Goal: Information Seeking & Learning: Check status

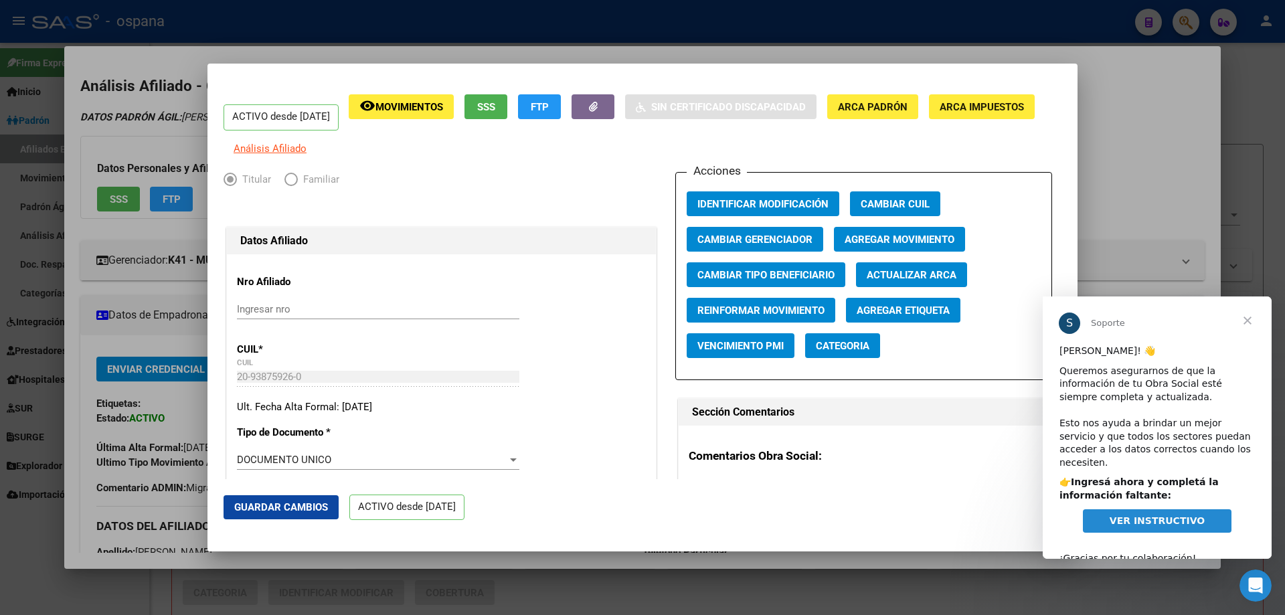
click at [0, 352] on div at bounding box center [642, 307] width 1285 height 615
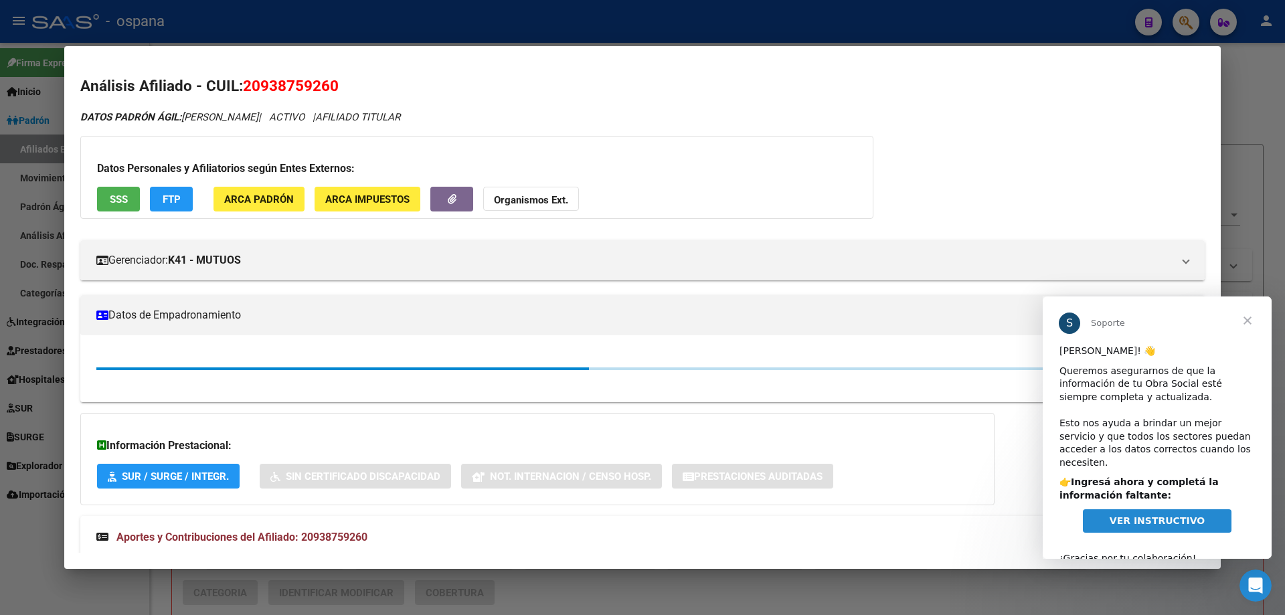
click at [0, 352] on div at bounding box center [642, 307] width 1285 height 615
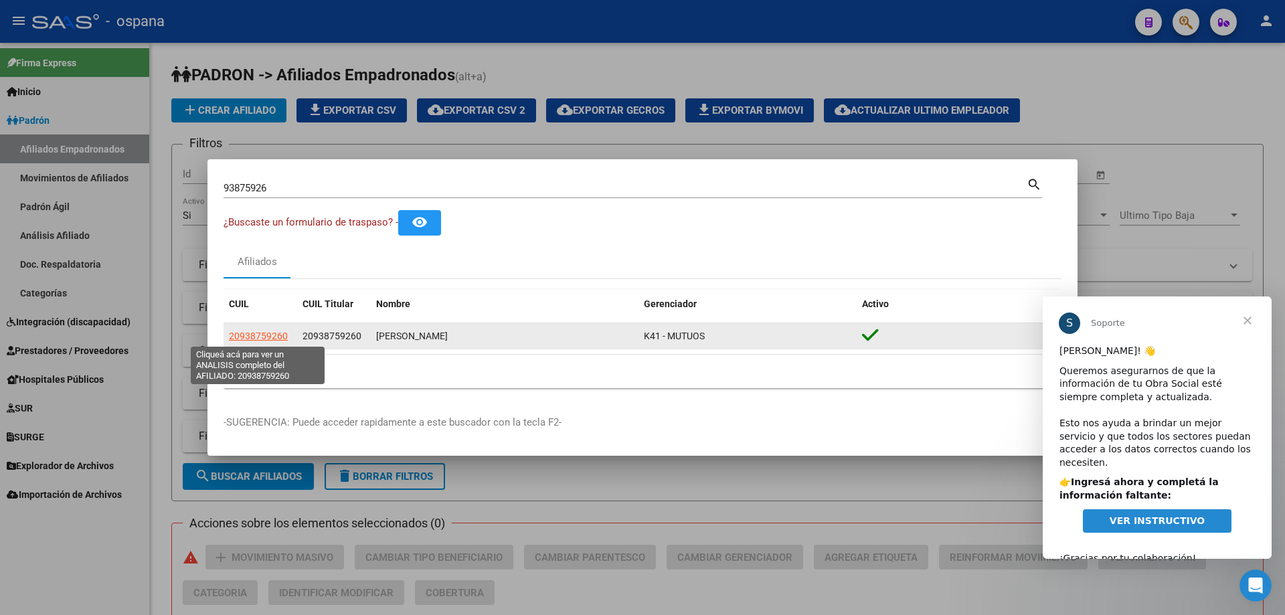
click at [260, 333] on span "20938759260" at bounding box center [258, 336] width 59 height 11
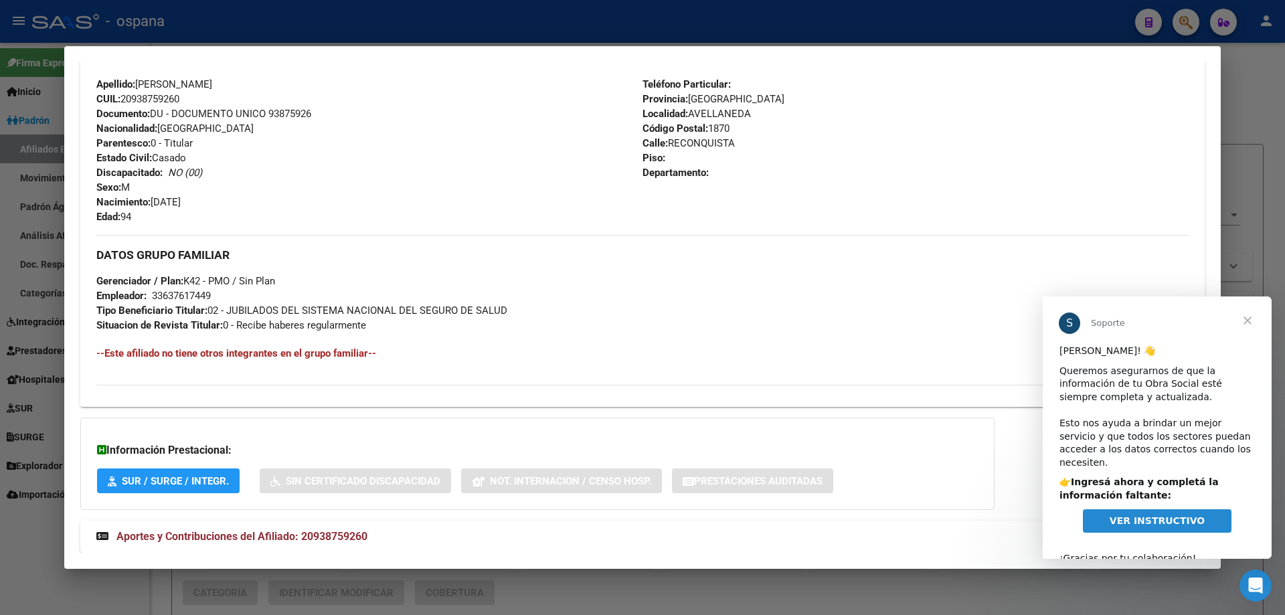
scroll to position [498, 0]
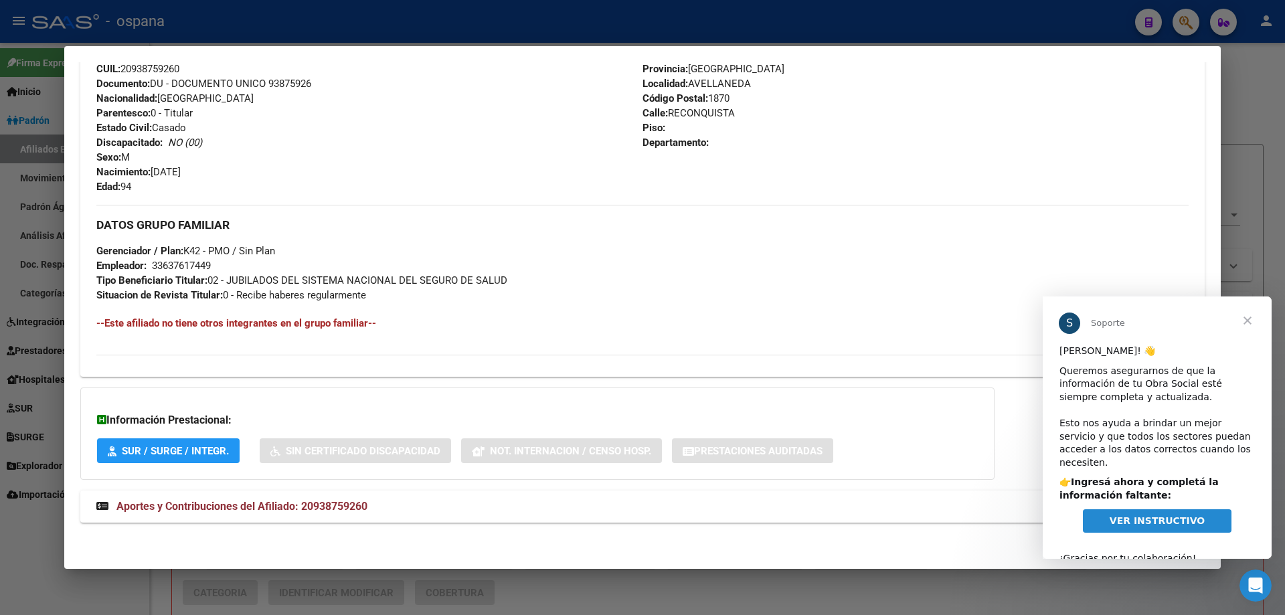
click at [1245, 319] on span "Cerrar" at bounding box center [1247, 320] width 48 height 48
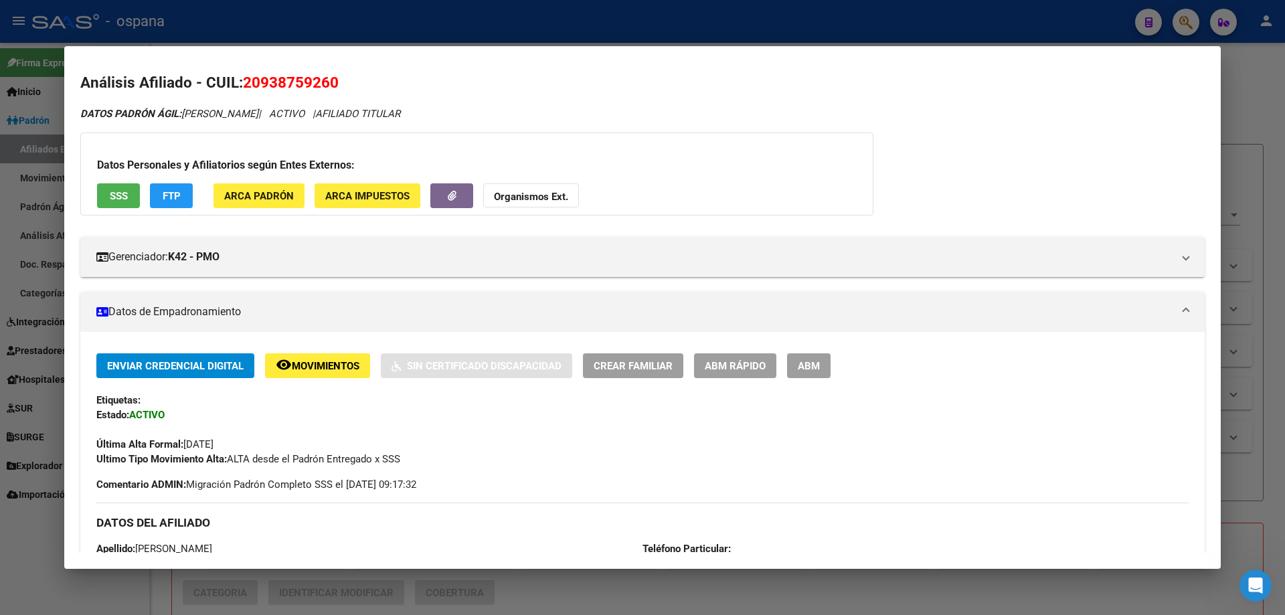
scroll to position [0, 0]
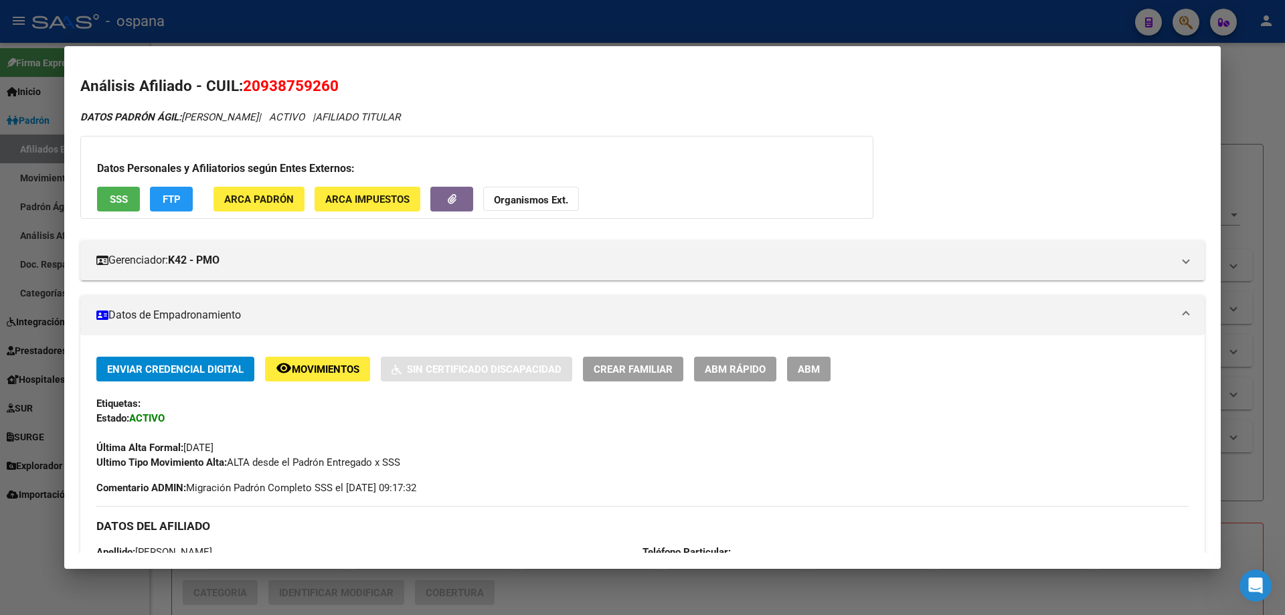
click at [0, 202] on div at bounding box center [642, 307] width 1285 height 615
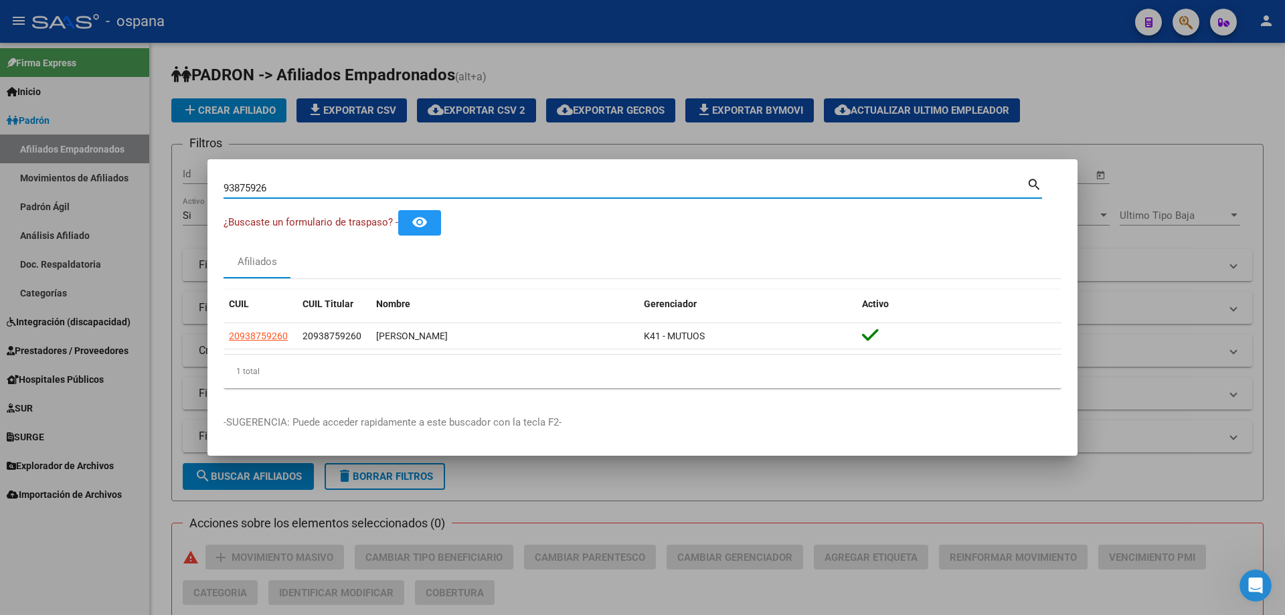
drag, startPoint x: 292, startPoint y: 191, endPoint x: 3, endPoint y: 151, distance: 291.2
click at [3, 151] on div "93875926 Buscar (apellido, dni, cuil, nro traspaso, cuit, obra social) search ¿…" at bounding box center [642, 307] width 1285 height 615
paste input "1712596"
type input "17125966"
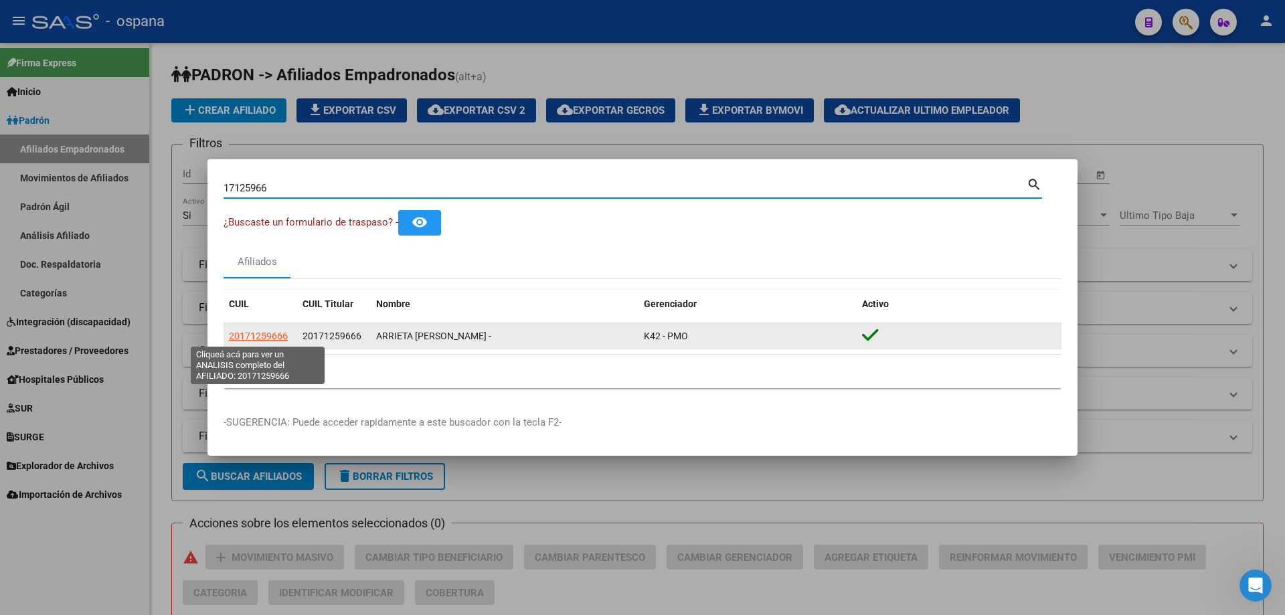
click at [240, 335] on span "20171259666" at bounding box center [258, 336] width 59 height 11
type textarea "20171259666"
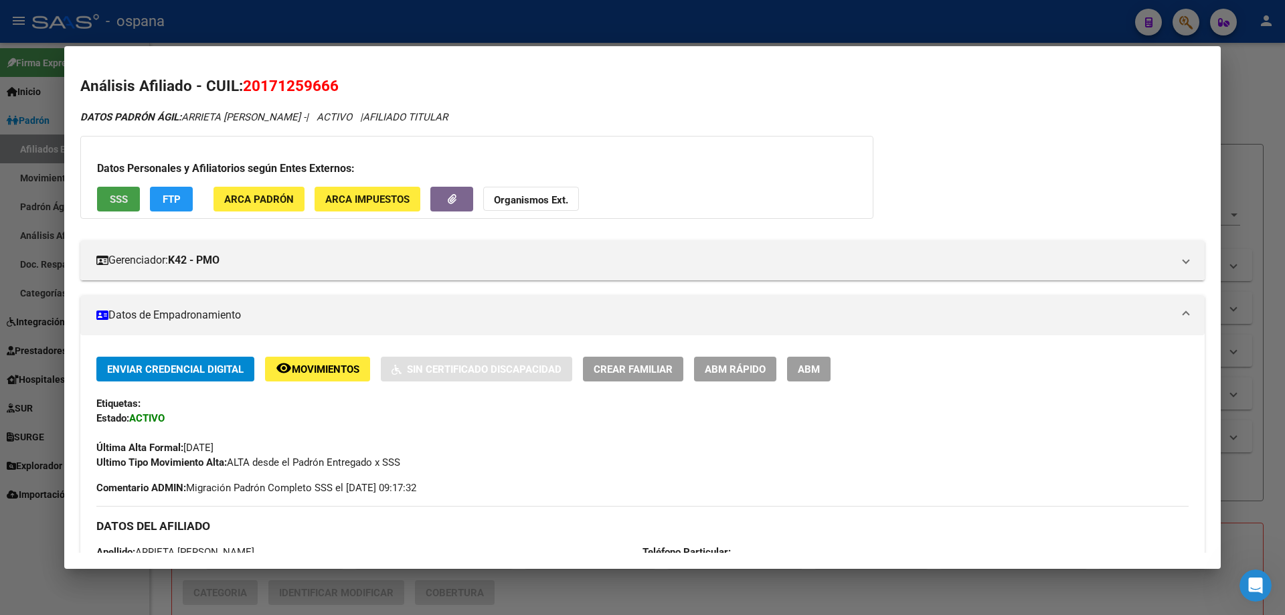
click at [111, 193] on span "SSS" at bounding box center [119, 199] width 18 height 12
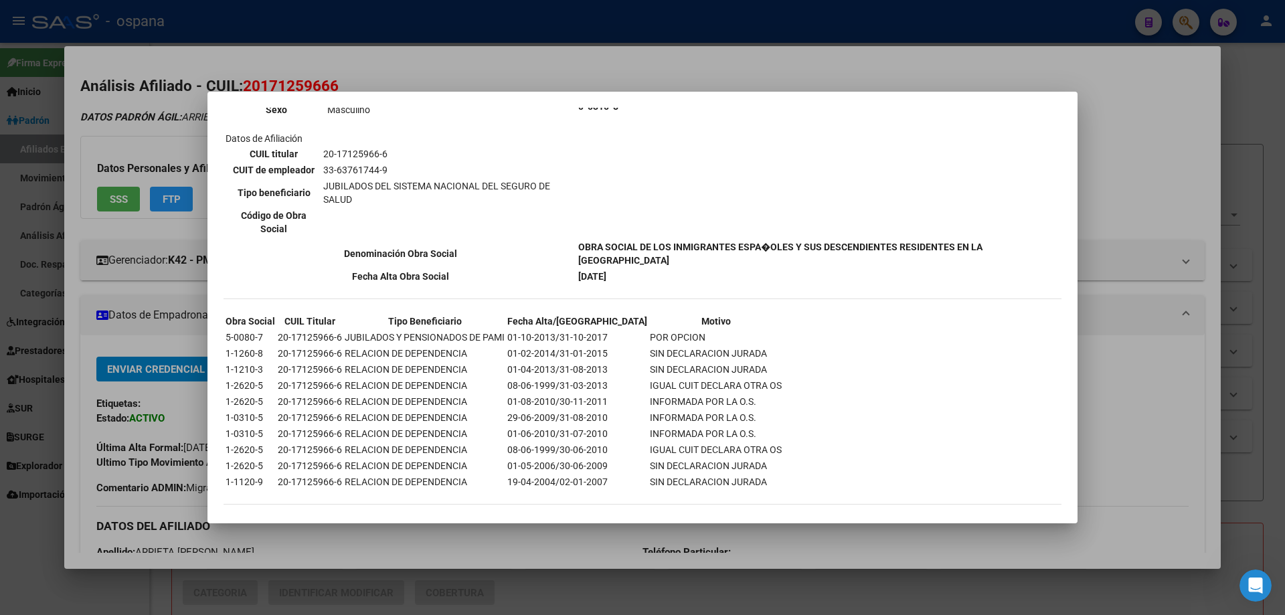
scroll to position [212, 0]
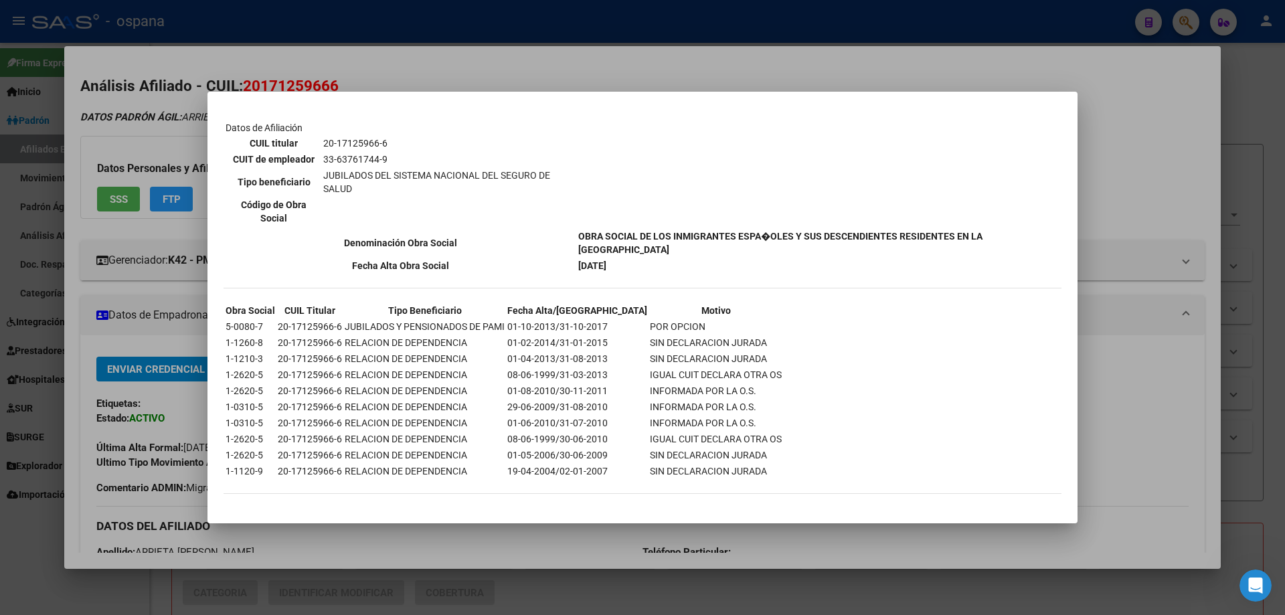
click at [161, 292] on div at bounding box center [642, 307] width 1285 height 615
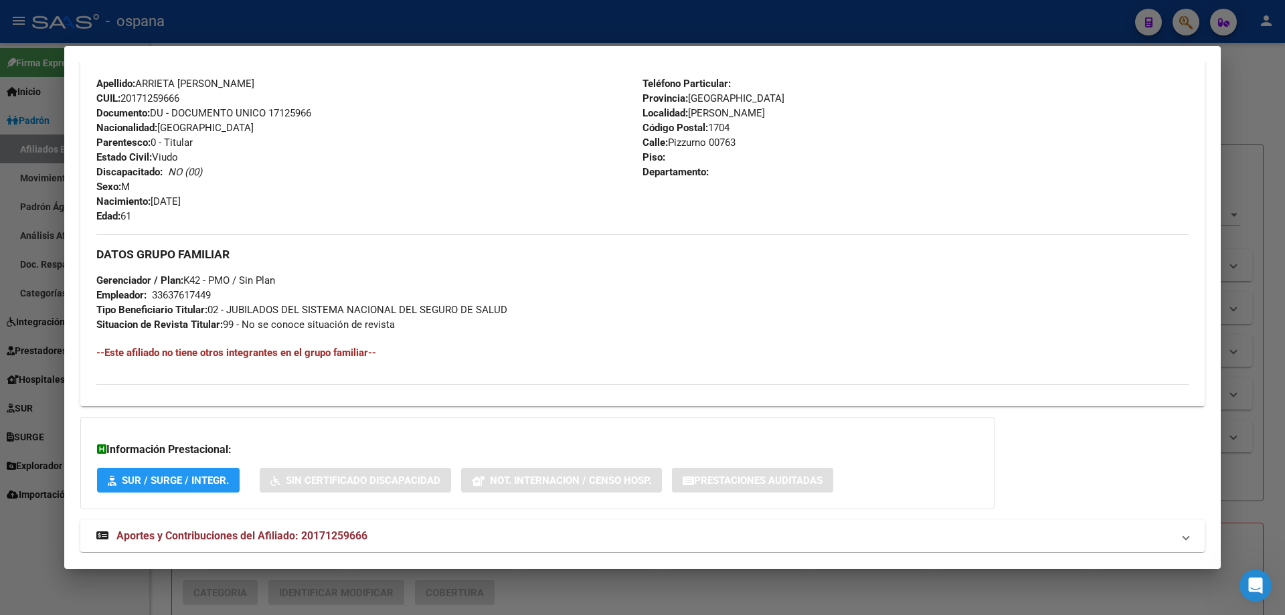
scroll to position [498, 0]
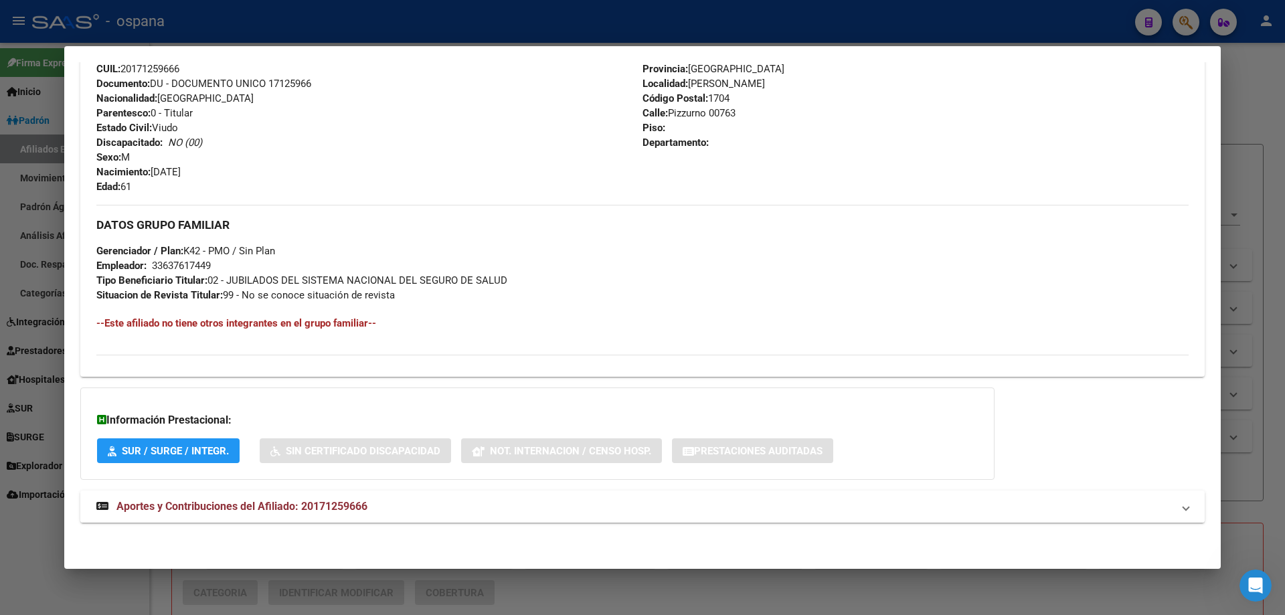
click at [188, 512] on span "Aportes y Contribuciones del Afiliado: 20171259666" at bounding box center [241, 506] width 251 height 13
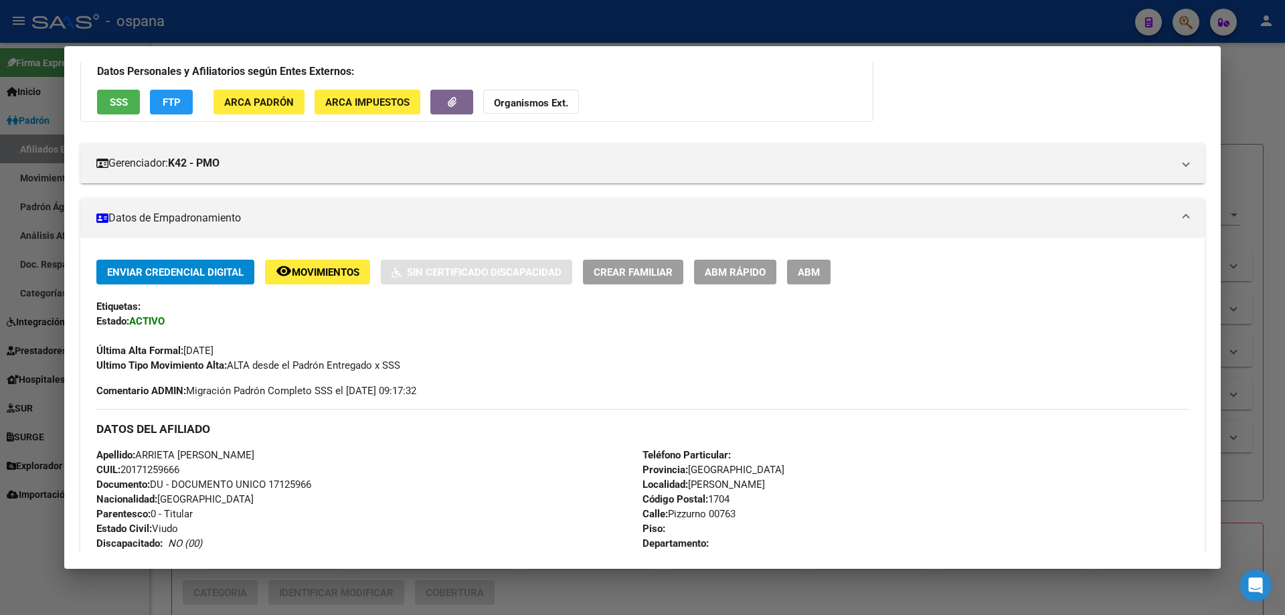
scroll to position [0, 0]
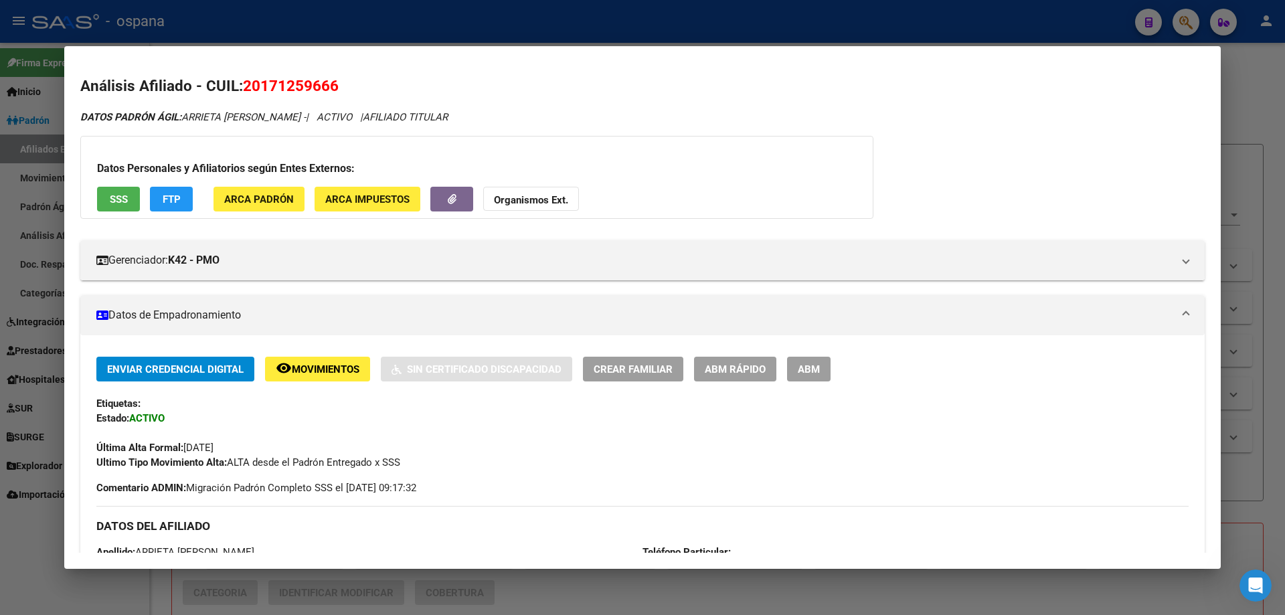
click at [178, 197] on span "FTP" at bounding box center [172, 199] width 18 height 12
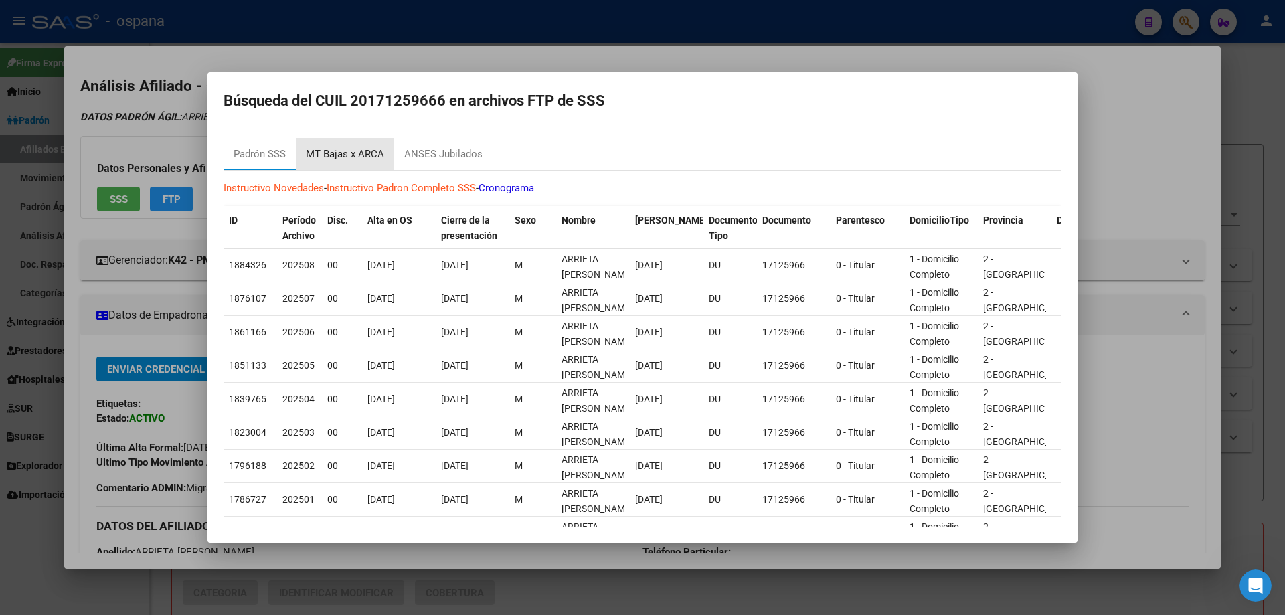
click at [355, 145] on div "MT Bajas x ARCA" at bounding box center [345, 154] width 98 height 32
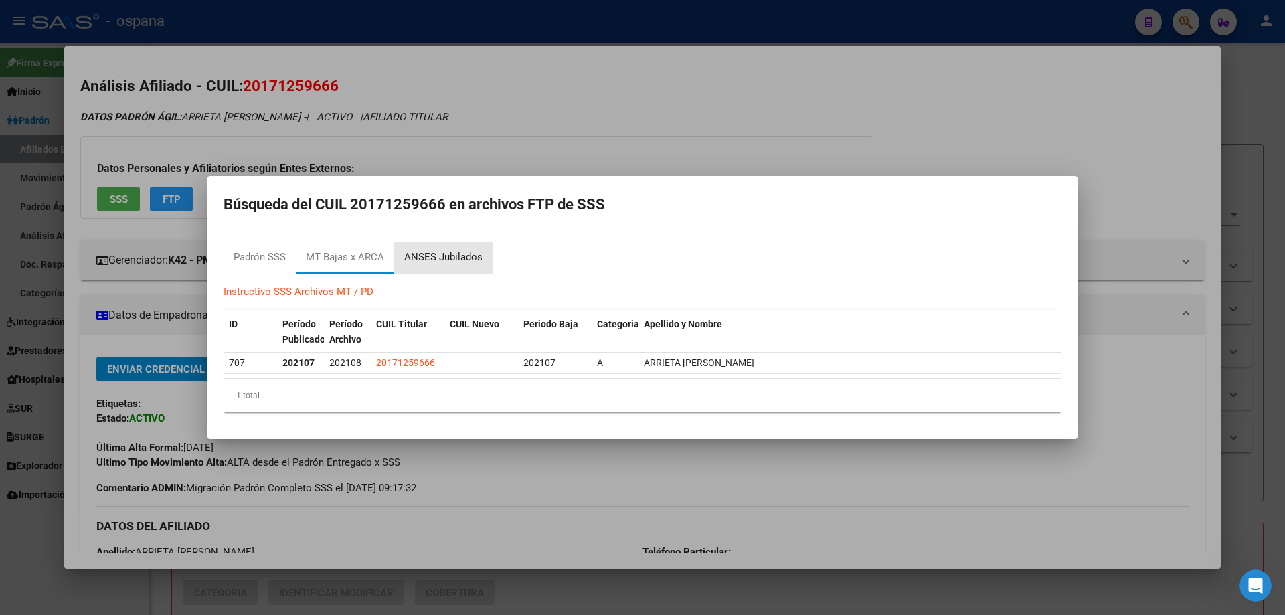
click at [470, 260] on div "ANSES Jubilados" at bounding box center [443, 257] width 78 height 15
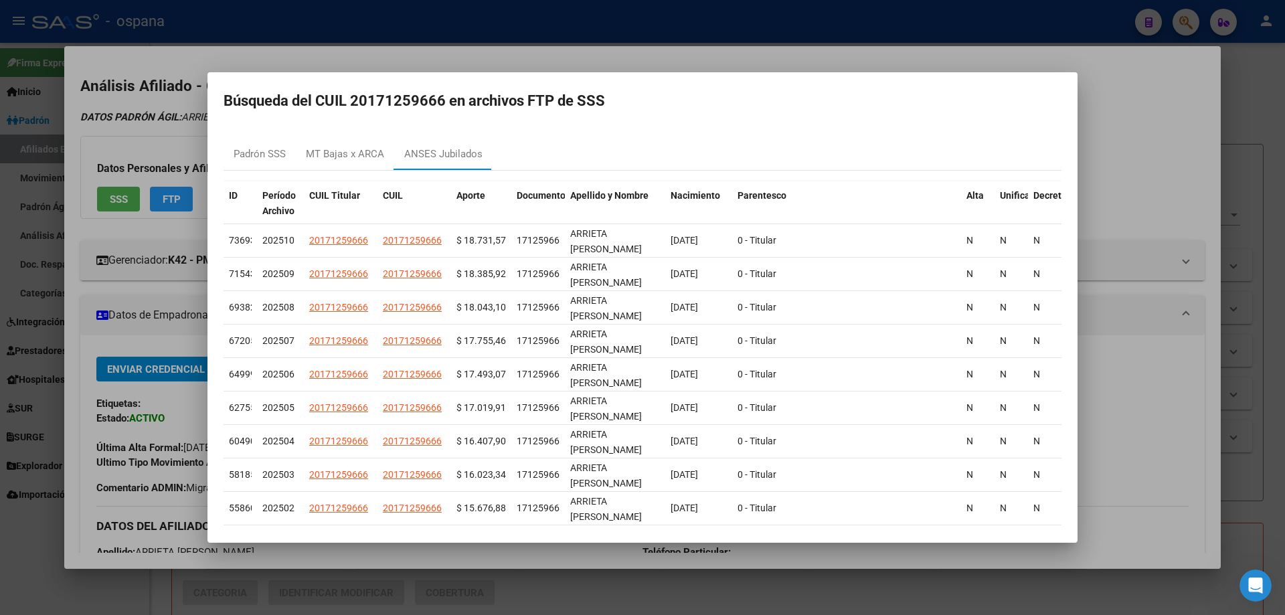
click at [76, 179] on div at bounding box center [642, 307] width 1285 height 615
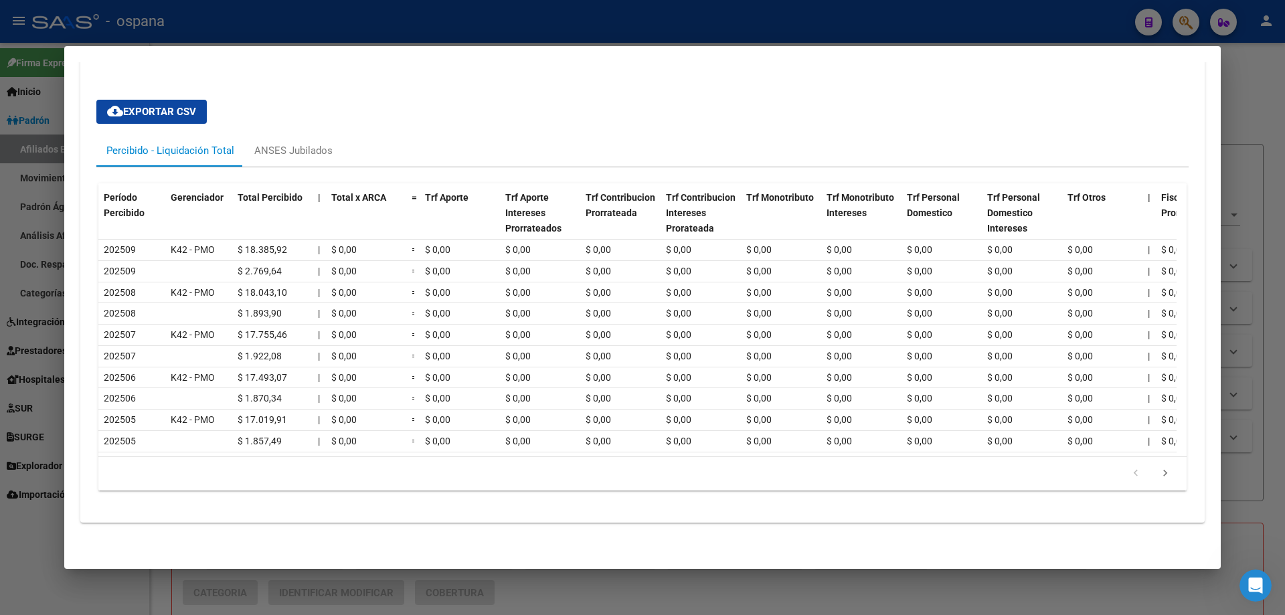
scroll to position [974, 0]
click at [0, 172] on div at bounding box center [642, 307] width 1285 height 615
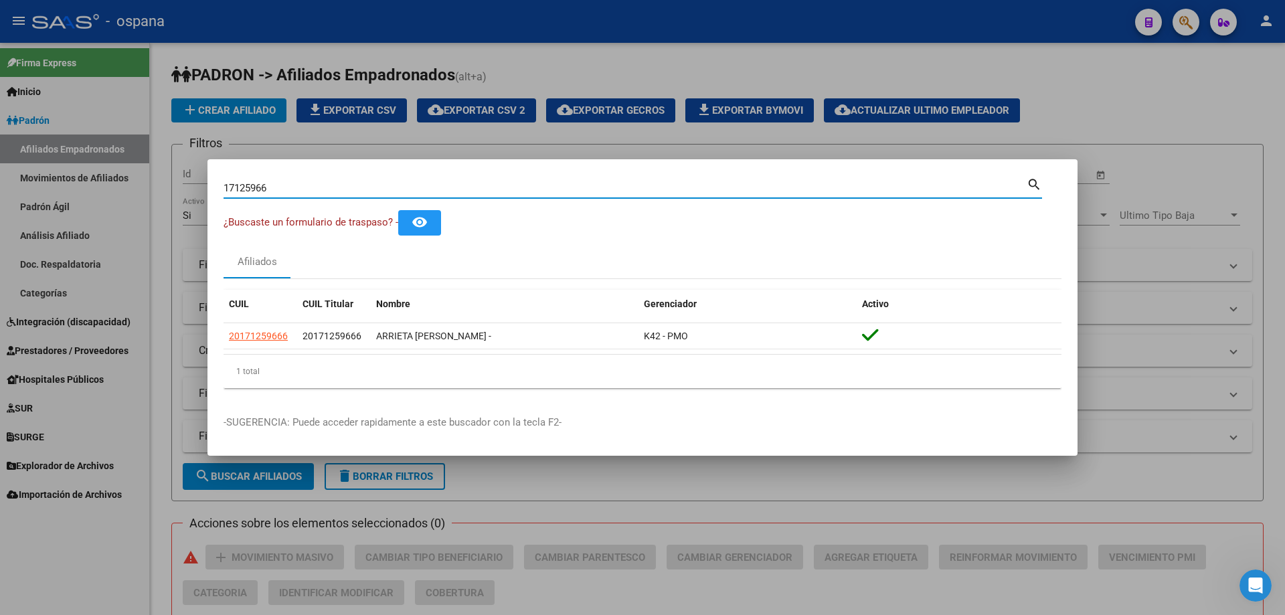
drag, startPoint x: 294, startPoint y: 190, endPoint x: 3, endPoint y: 88, distance: 307.9
click at [3, 88] on div "17125966 Buscar (apellido, dni, cuil, [PERSON_NAME], cuit, obra social) search …" at bounding box center [642, 307] width 1285 height 615
type input "13071318"
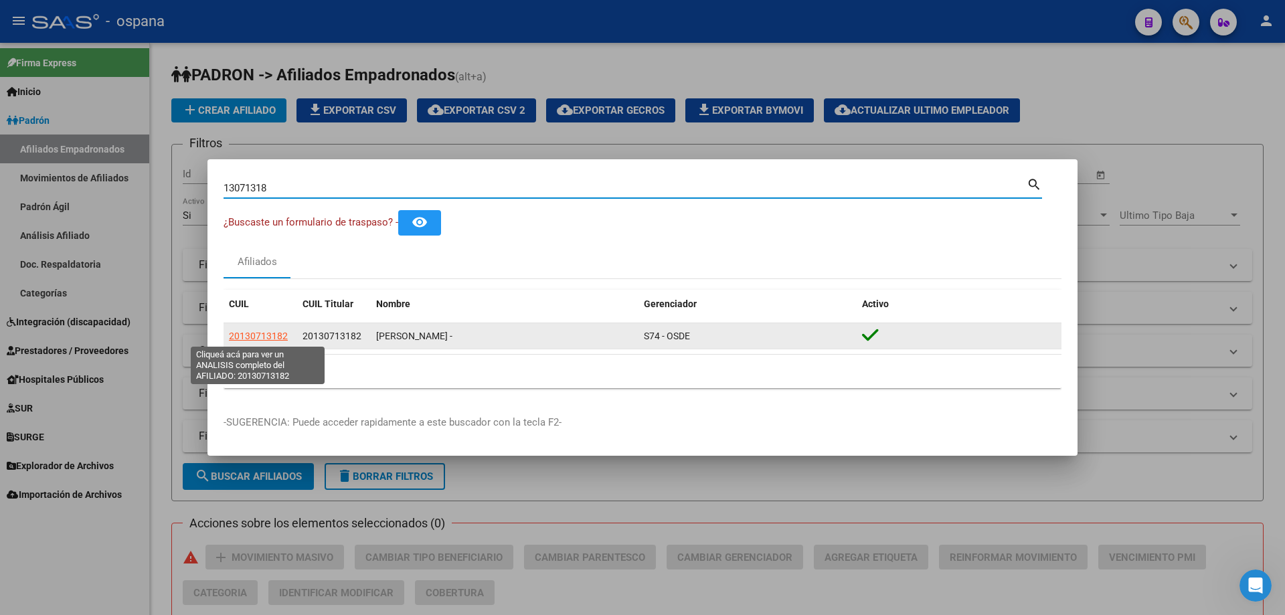
click at [258, 336] on span "20130713182" at bounding box center [258, 336] width 59 height 11
type textarea "20130713182"
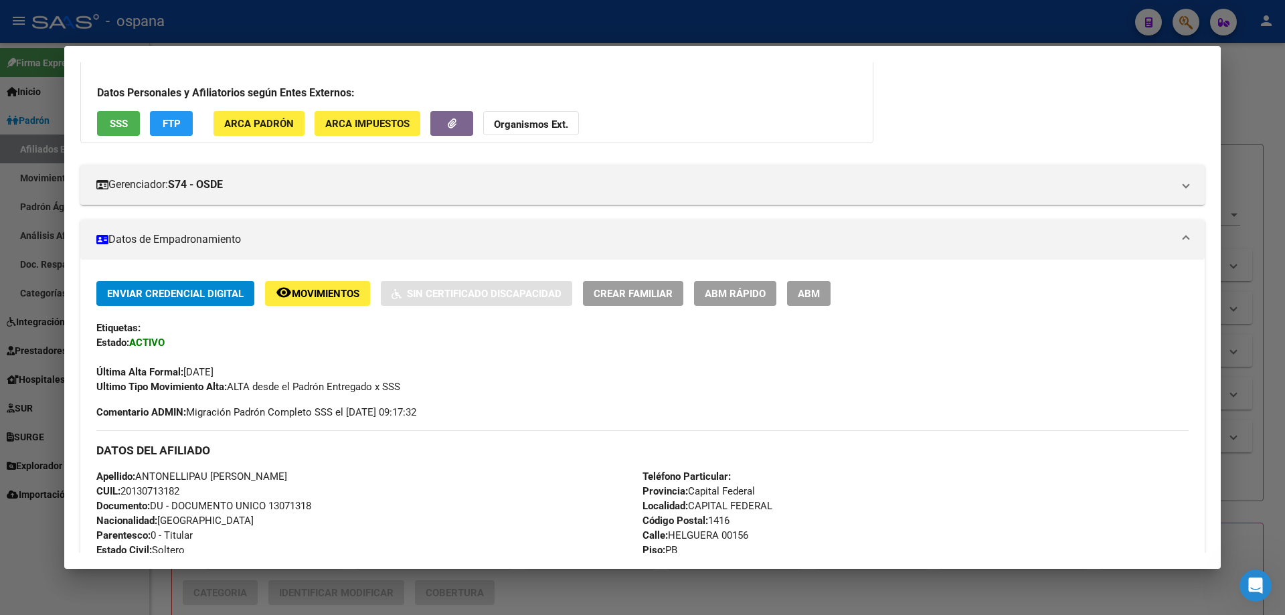
scroll to position [67, 0]
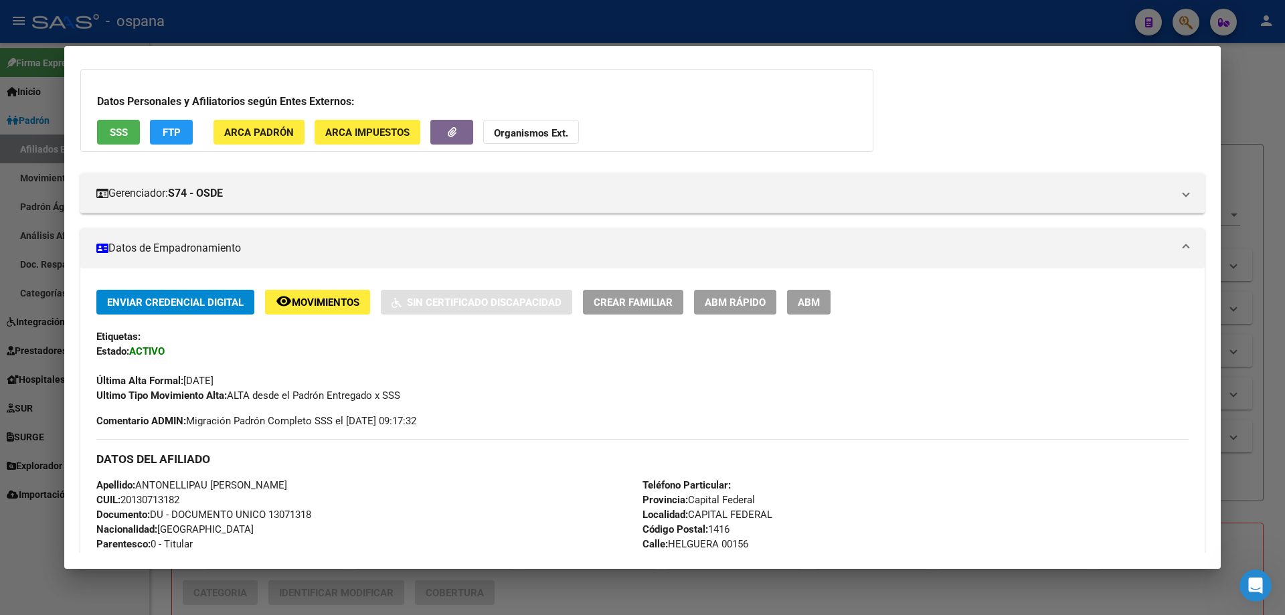
click at [126, 127] on span "SSS" at bounding box center [119, 132] width 18 height 12
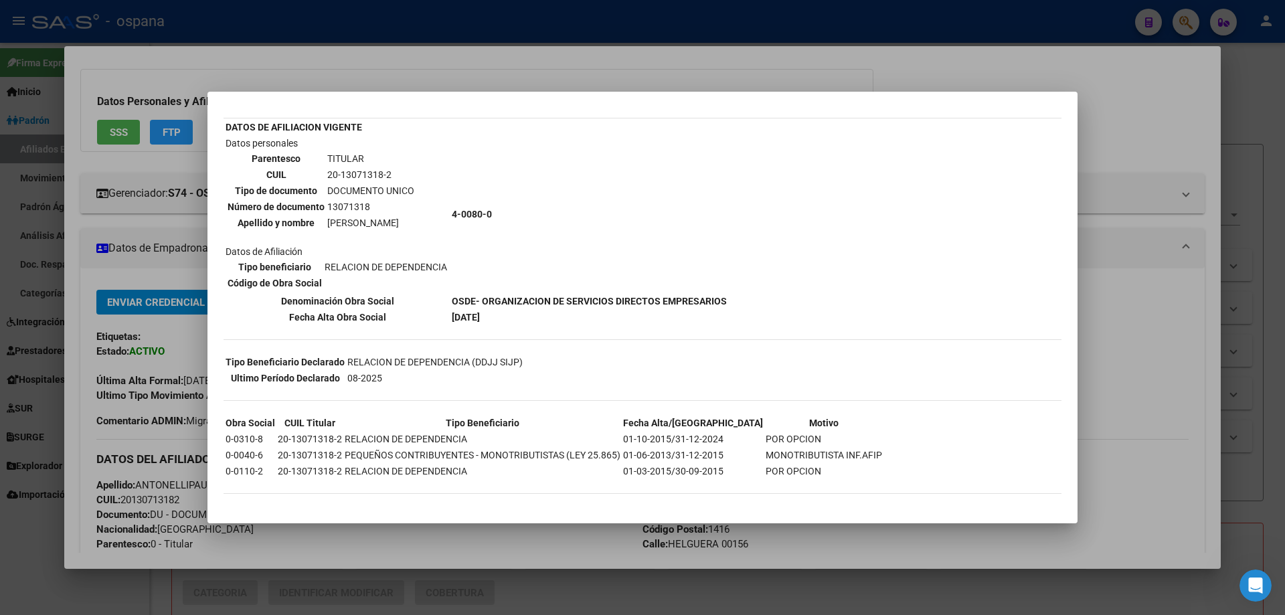
scroll to position [0, 0]
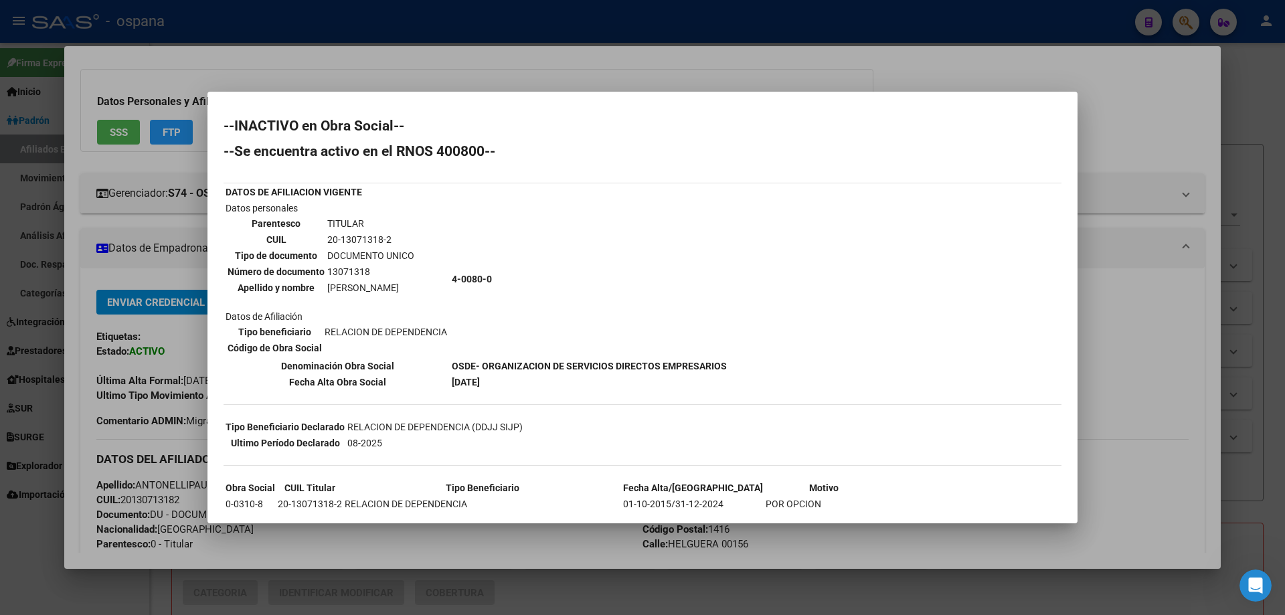
click at [110, 233] on div at bounding box center [642, 307] width 1285 height 615
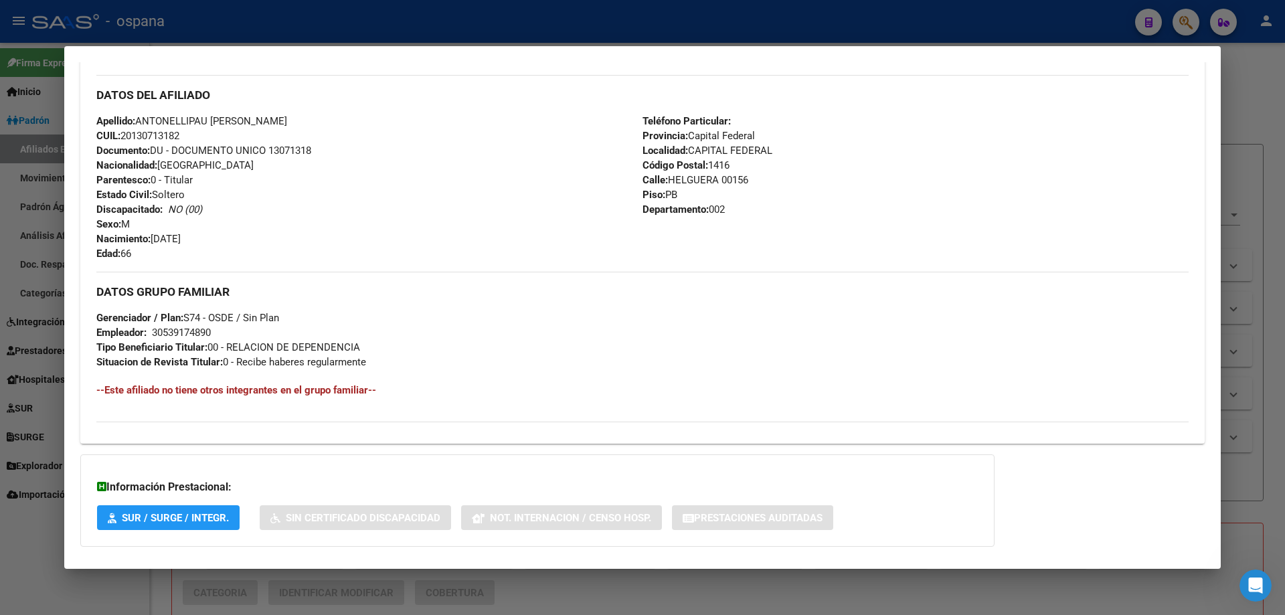
scroll to position [498, 0]
